Goal: Use online tool/utility

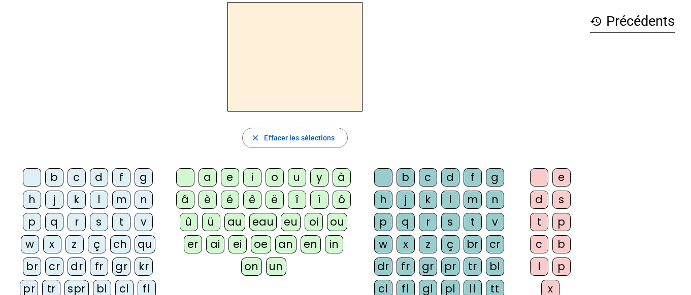
scroll to position [42, 0]
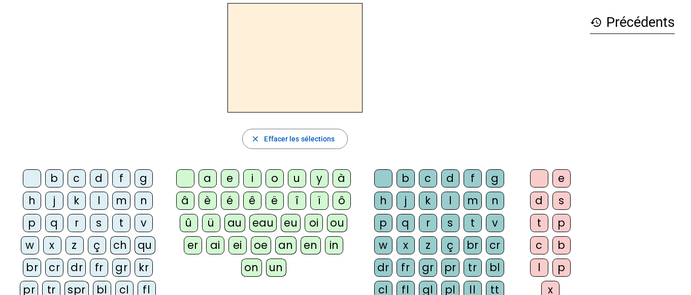
click at [123, 226] on div "t" at bounding box center [121, 223] width 18 height 18
click at [226, 176] on div "e" at bounding box center [230, 179] width 18 height 18
click at [97, 179] on div "d" at bounding box center [99, 179] width 18 height 18
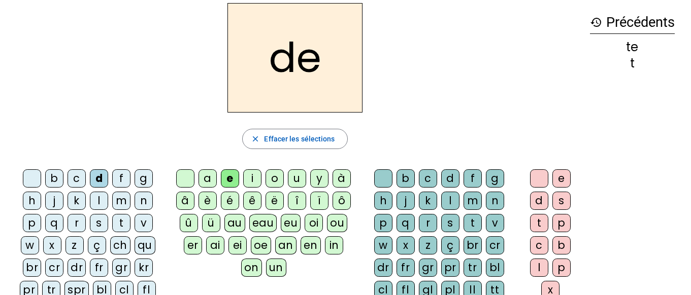
click at [120, 205] on div "m" at bounding box center [121, 201] width 18 height 18
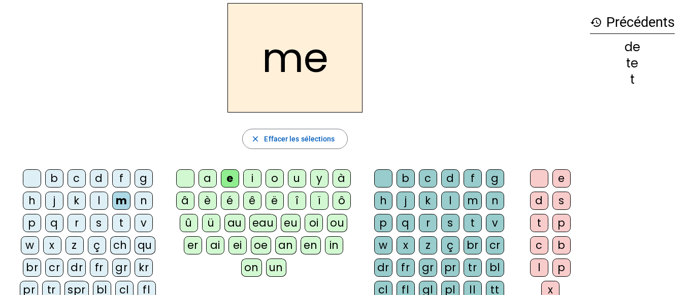
click at [208, 183] on div "a" at bounding box center [207, 179] width 18 height 18
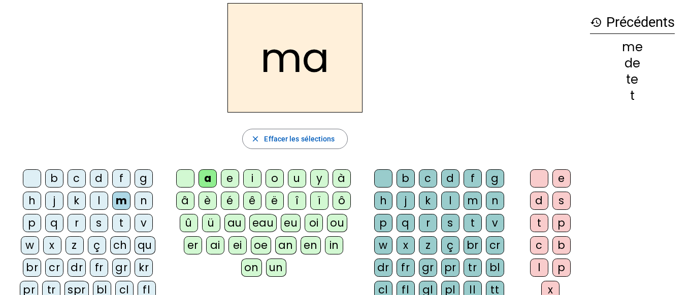
click at [456, 199] on div "l" at bounding box center [450, 201] width 18 height 18
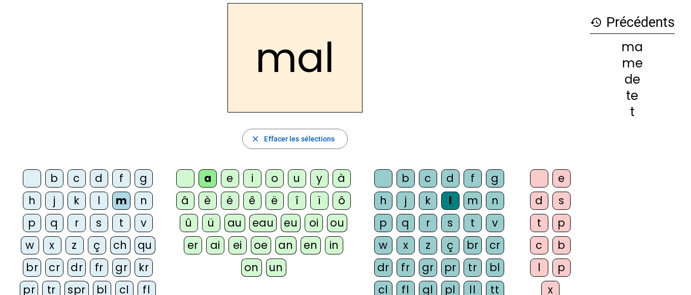
click at [252, 175] on div "i" at bounding box center [252, 179] width 18 height 18
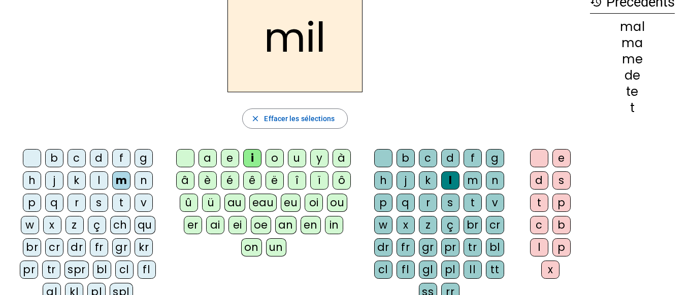
scroll to position [58, 0]
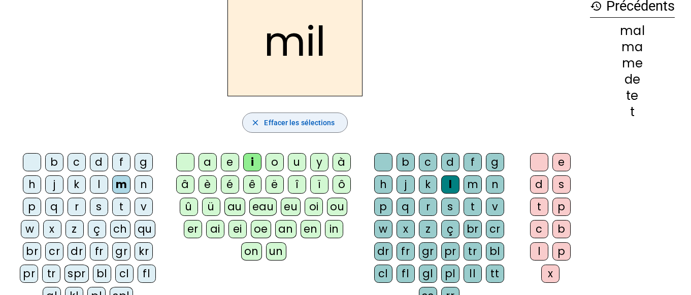
click at [327, 124] on span "Effacer les sélections" at bounding box center [299, 123] width 71 height 12
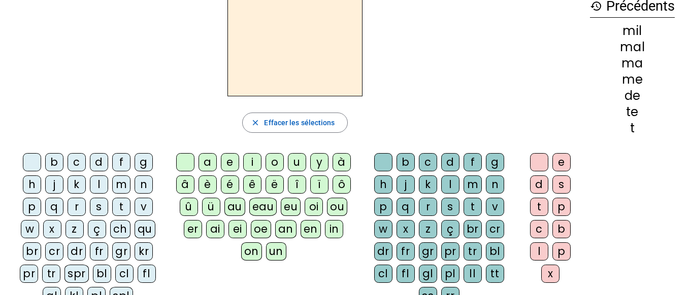
click at [253, 158] on div "i" at bounding box center [252, 162] width 18 height 18
click at [448, 182] on div "l" at bounding box center [450, 185] width 18 height 18
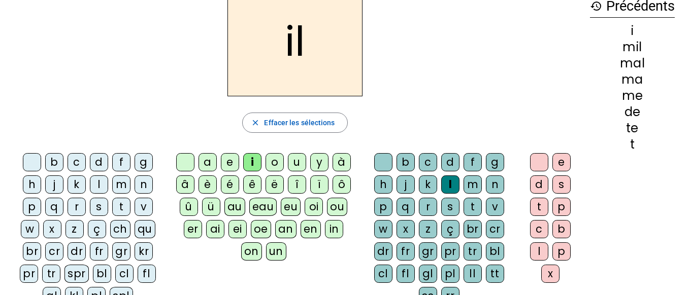
click at [297, 181] on div "î" at bounding box center [297, 185] width 18 height 18
click at [564, 161] on div "e" at bounding box center [561, 162] width 18 height 18
